Goal: Task Accomplishment & Management: Manage account settings

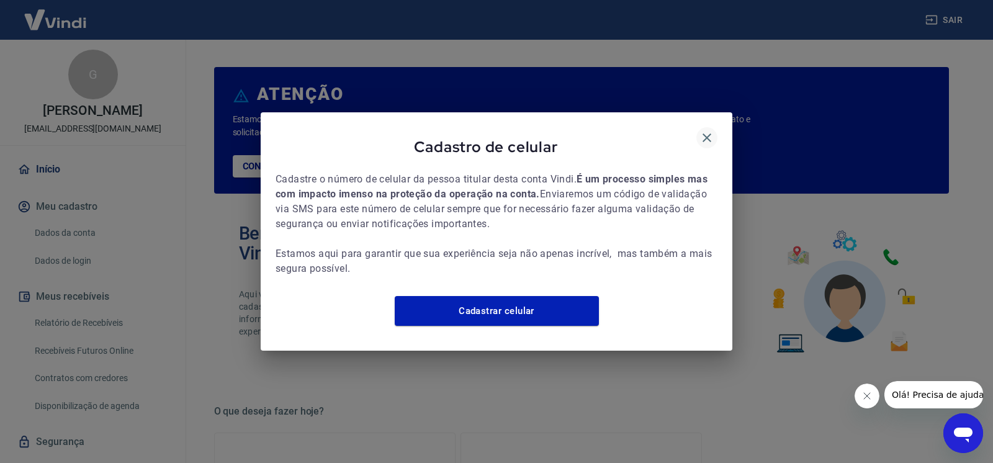
click at [704, 130] on icon "button" at bounding box center [707, 137] width 15 height 15
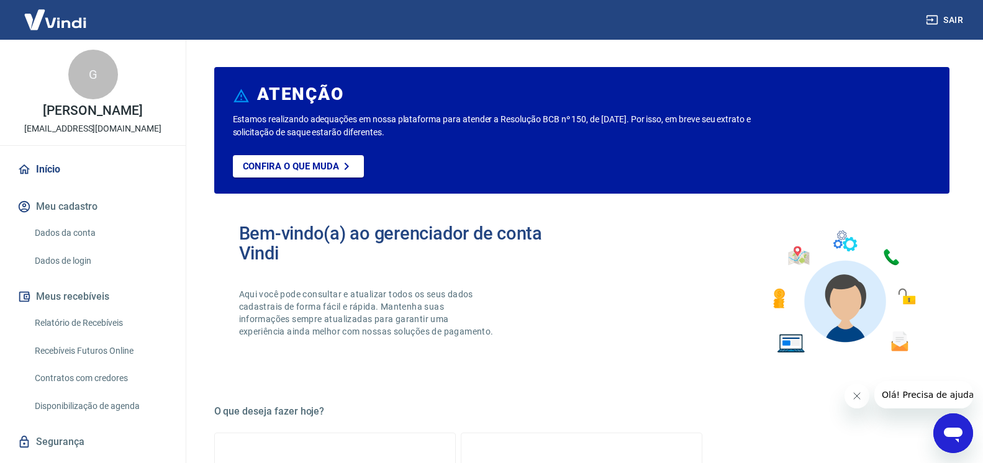
click at [861, 398] on button "Fechar mensagem da empresa" at bounding box center [856, 396] width 25 height 25
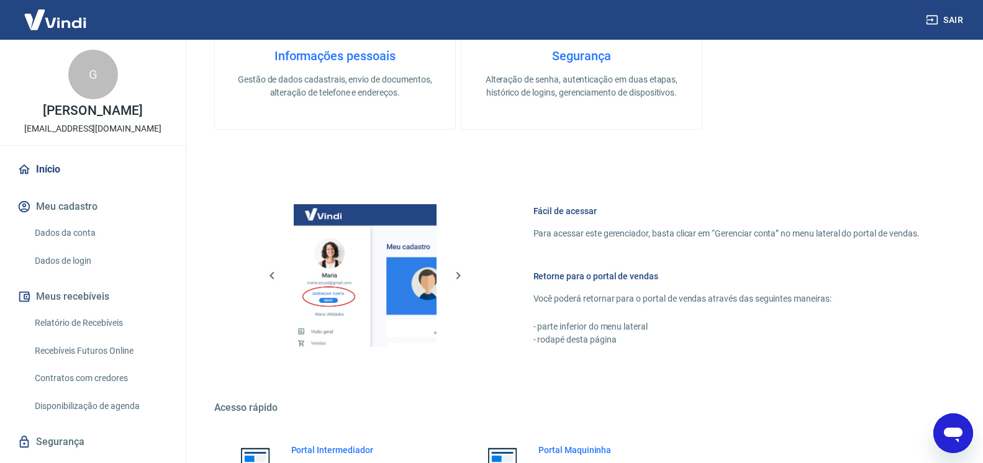
scroll to position [633, 0]
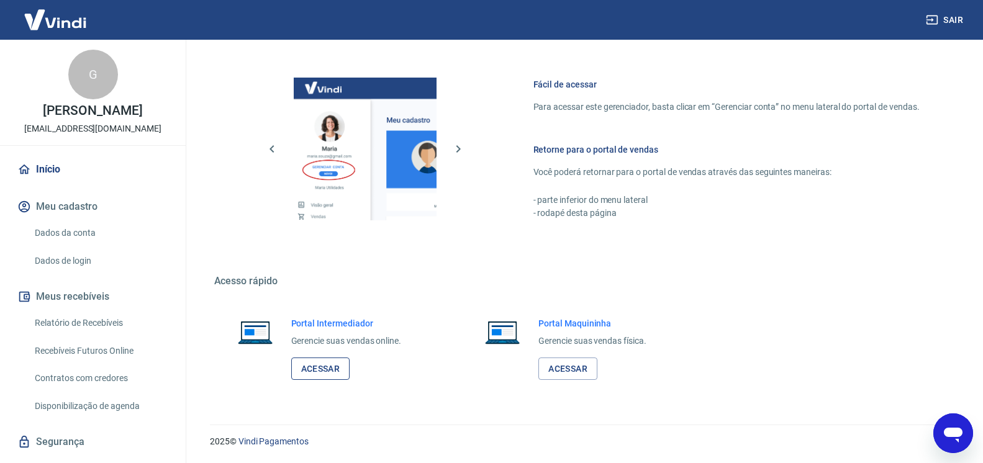
click at [330, 367] on link "Acessar" at bounding box center [320, 369] width 59 height 23
